Goal: Information Seeking & Learning: Learn about a topic

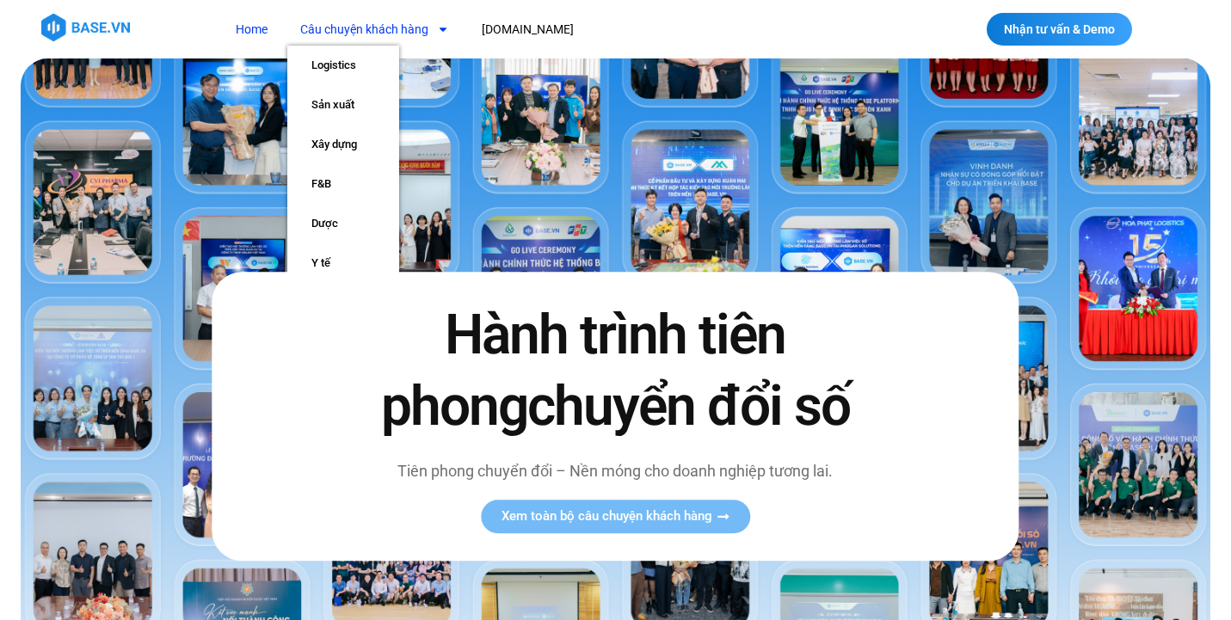
click at [424, 24] on link "Câu chuyện khách hàng" at bounding box center [374, 30] width 175 height 32
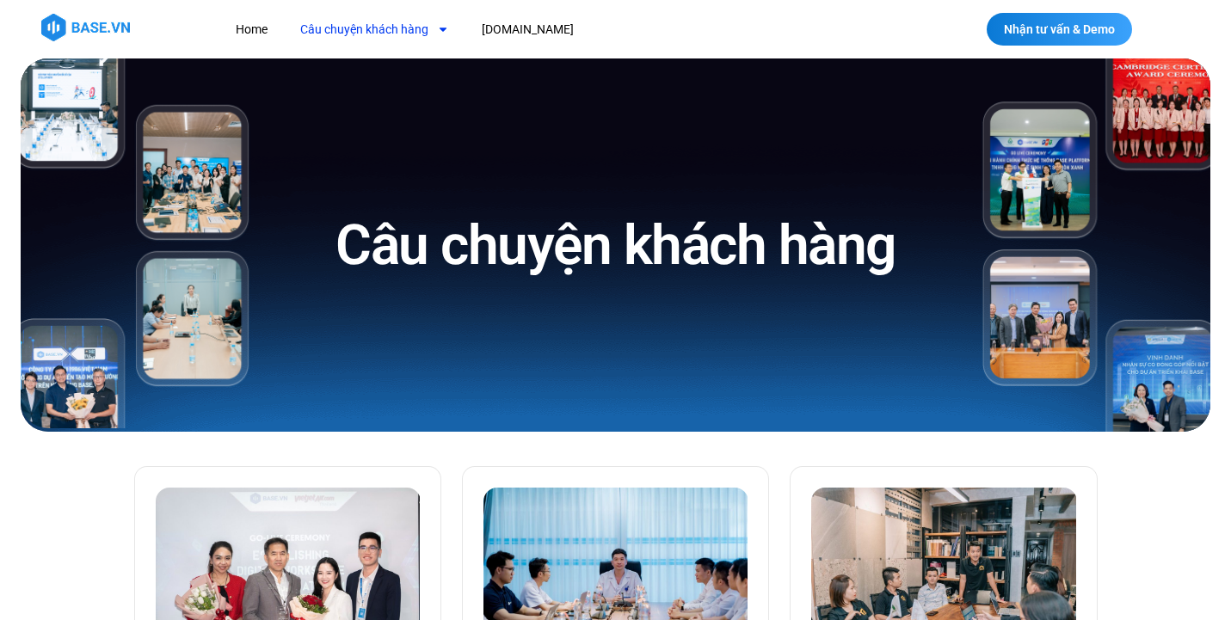
click at [424, 26] on link "Câu chuyện khách hàng" at bounding box center [374, 30] width 175 height 32
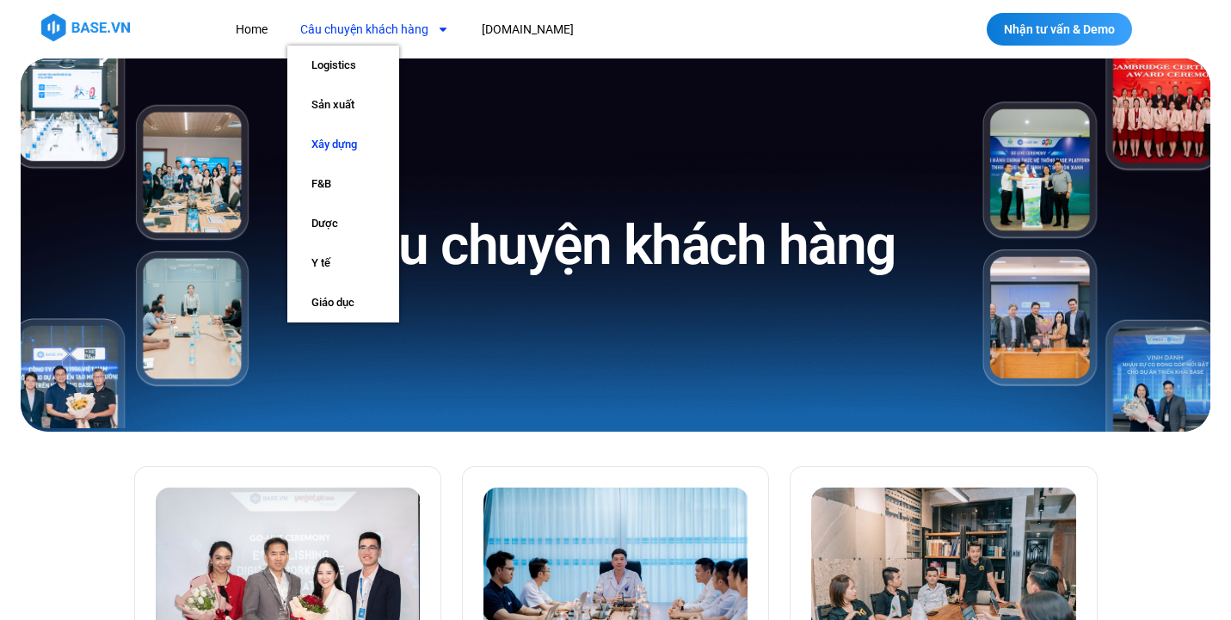
click at [360, 142] on link "Xây dựng" at bounding box center [343, 145] width 112 height 40
